Goal: Find specific page/section: Find specific page/section

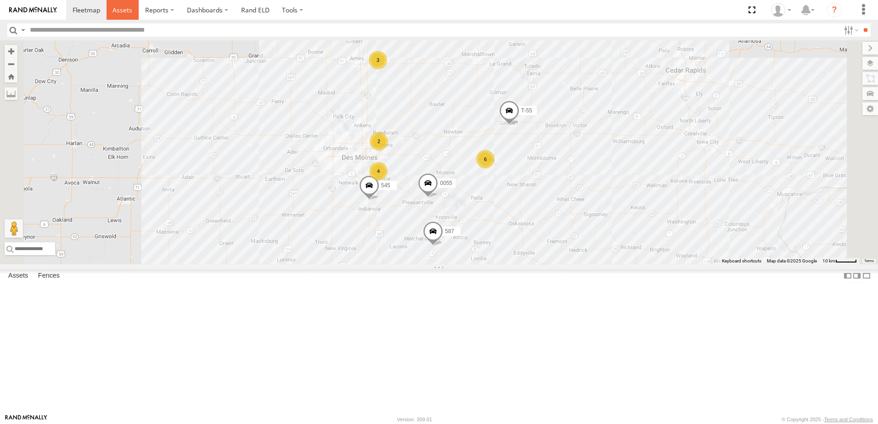
click at [122, 8] on span at bounding box center [122, 10] width 20 height 9
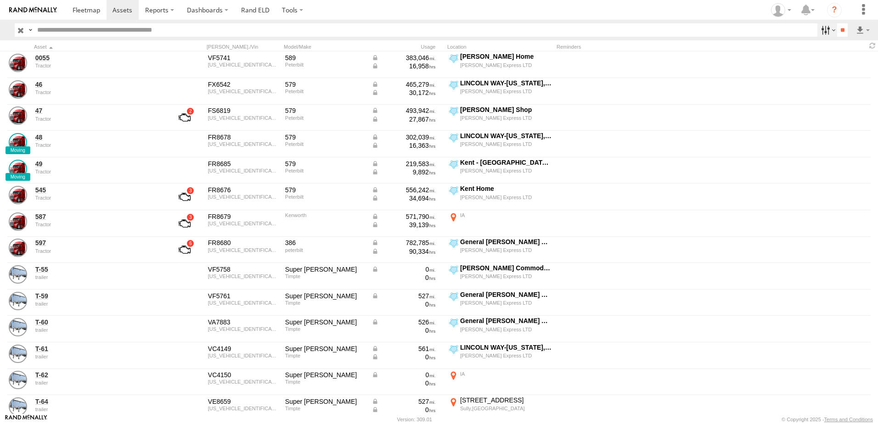
click at [820, 25] on label at bounding box center [827, 29] width 20 height 13
click at [0, 0] on span "Tractor" at bounding box center [0, 0] width 0 height 0
click at [837, 29] on input "**" at bounding box center [842, 29] width 11 height 13
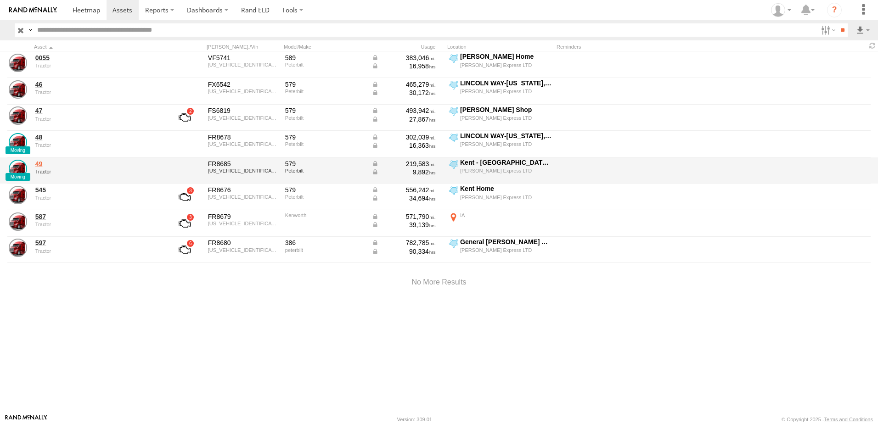
click at [41, 162] on link "49" at bounding box center [98, 164] width 126 height 8
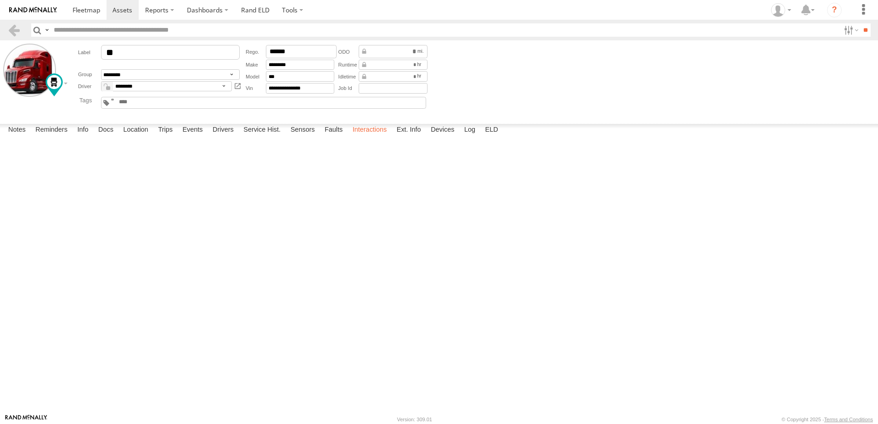
click at [362, 137] on label "Interactions" at bounding box center [370, 130] width 44 height 13
click at [13, 30] on link at bounding box center [13, 29] width 13 height 13
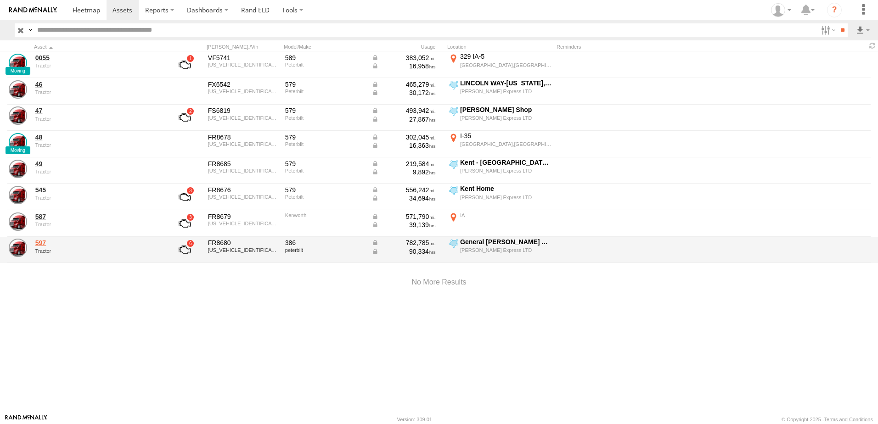
click at [45, 244] on link "597" at bounding box center [98, 243] width 126 height 8
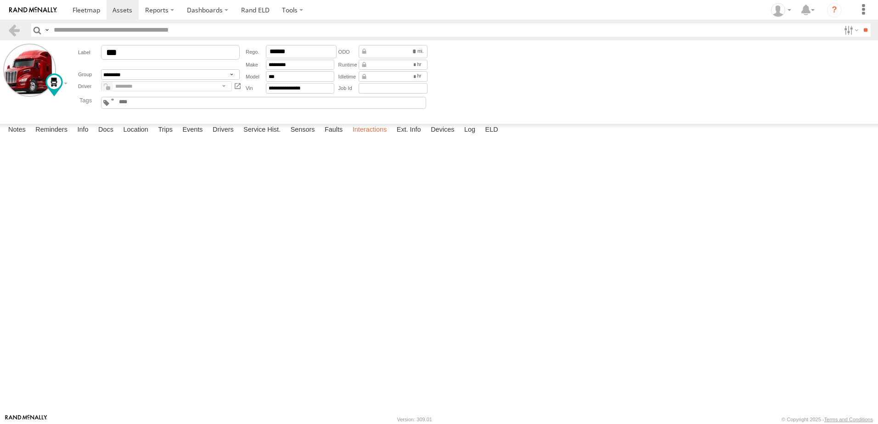
click at [364, 137] on label "Interactions" at bounding box center [370, 130] width 44 height 13
click at [123, 10] on span at bounding box center [122, 10] width 20 height 9
